Goal: Check status

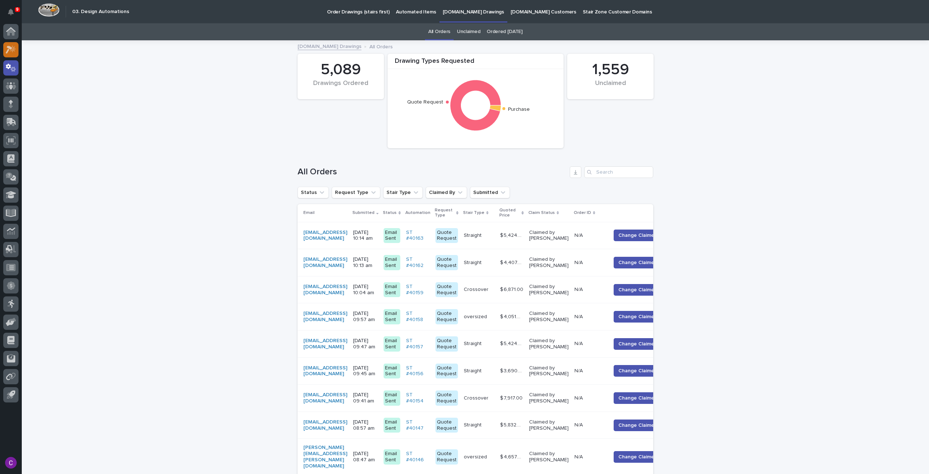
click at [16, 50] on div at bounding box center [10, 49] width 15 height 15
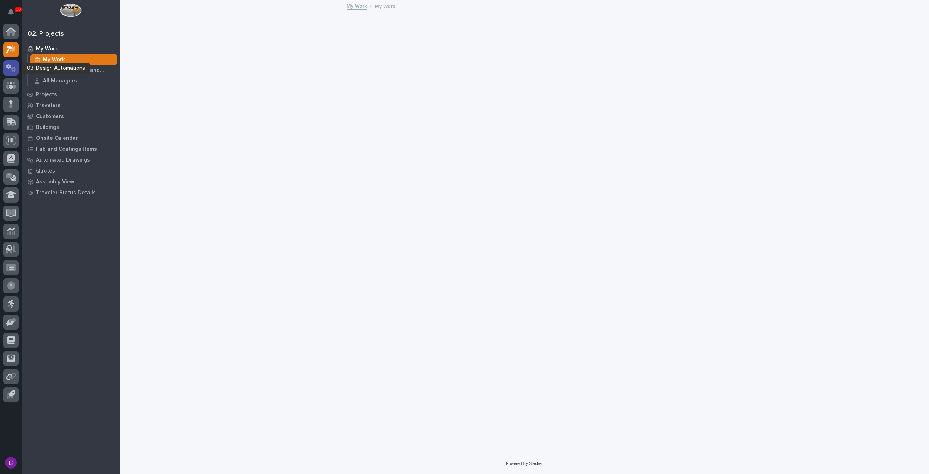
click at [12, 75] on div at bounding box center [10, 67] width 15 height 15
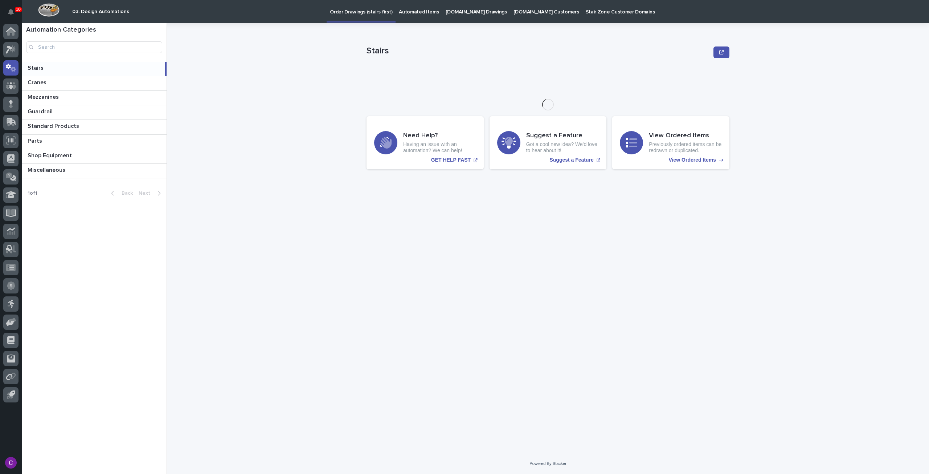
click at [463, 19] on link "[DOMAIN_NAME] Drawings" at bounding box center [477, 11] width 68 height 23
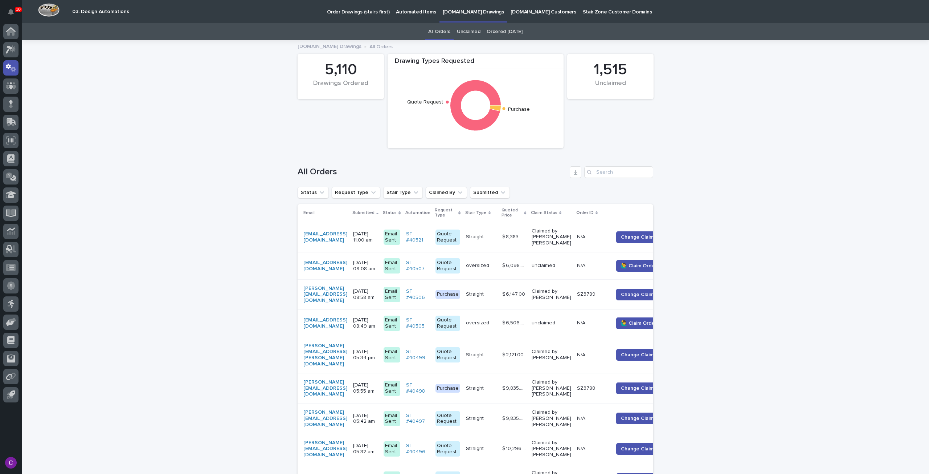
click at [401, 11] on p "Automated Items" at bounding box center [416, 7] width 40 height 15
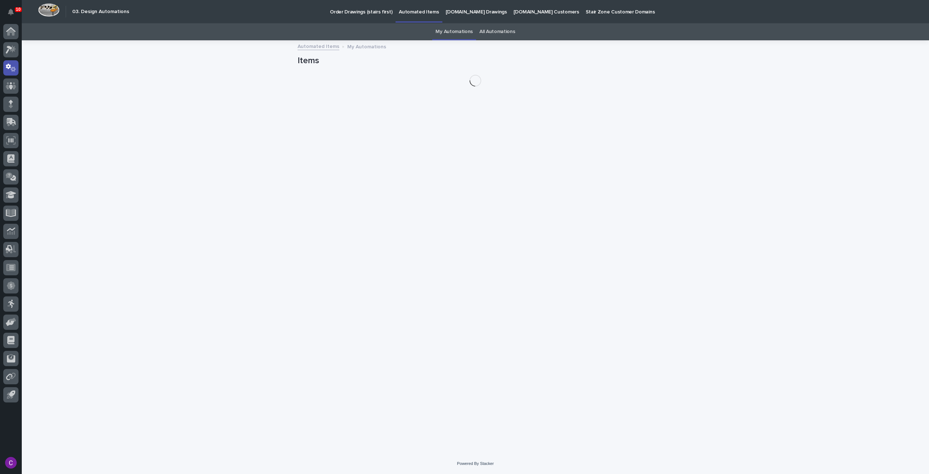
click at [362, 12] on p "Order Drawings (stairs first)" at bounding box center [361, 7] width 62 height 15
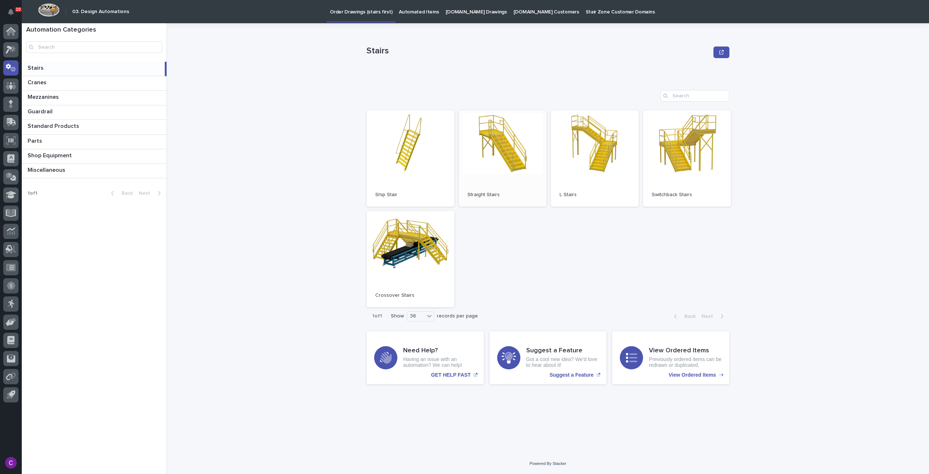
click at [505, 159] on span "Open" at bounding box center [502, 158] width 13 height 5
click at [407, 6] on p "Automated Items" at bounding box center [419, 7] width 40 height 15
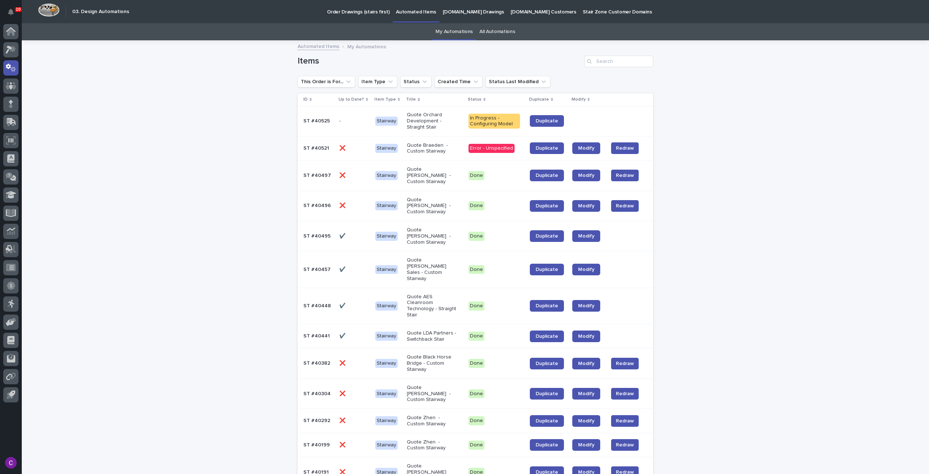
click at [583, 122] on p at bounding box center [587, 121] width 30 height 6
